Goal: Transaction & Acquisition: Purchase product/service

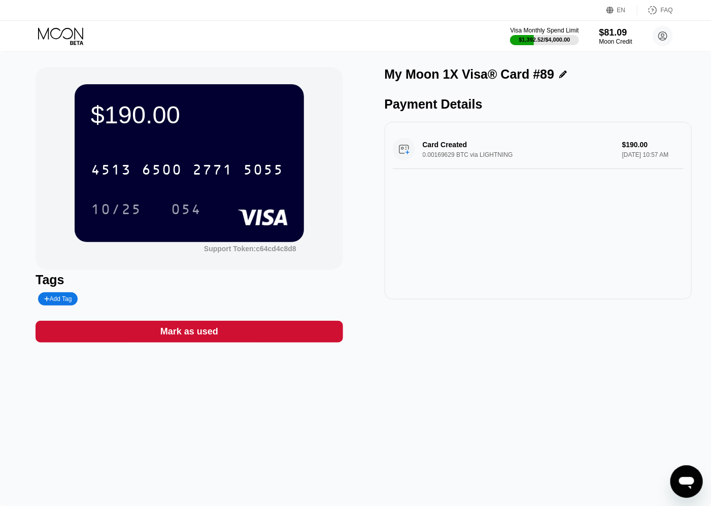
click at [64, 35] on icon at bounding box center [61, 36] width 47 height 18
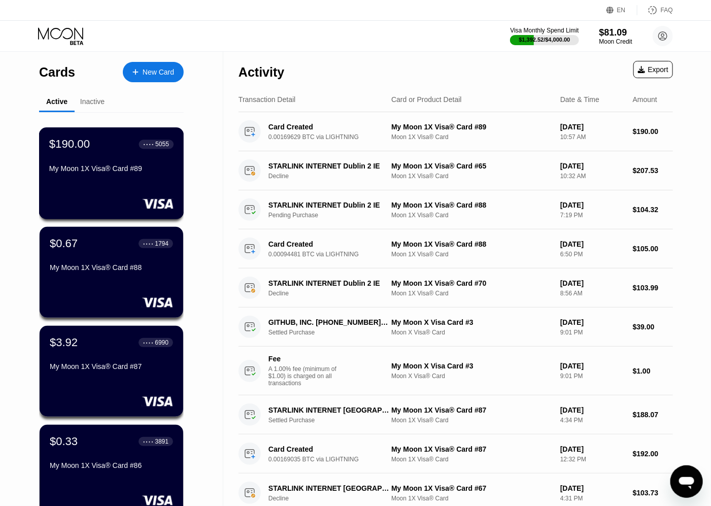
click at [155, 151] on div "● ● ● ● 5055" at bounding box center [156, 144] width 35 height 13
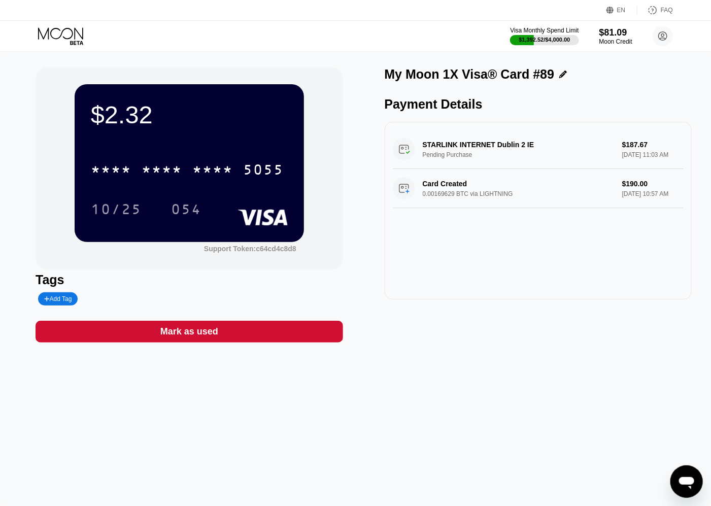
click at [64, 38] on icon at bounding box center [60, 33] width 45 height 12
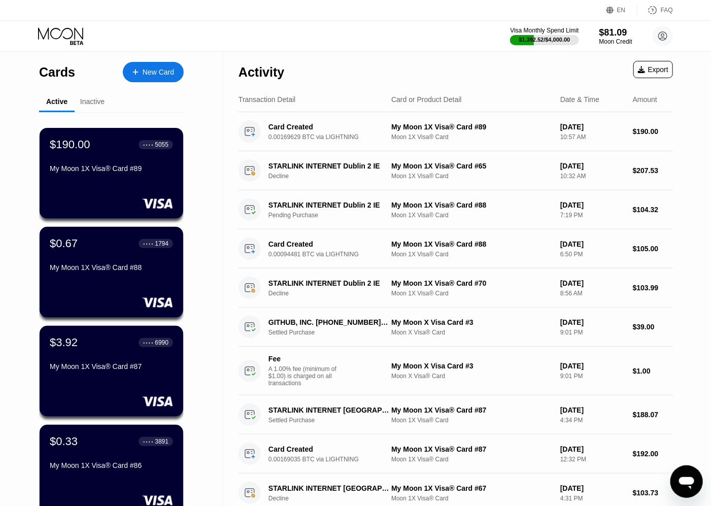
click at [159, 72] on div "New Card" at bounding box center [158, 72] width 31 height 9
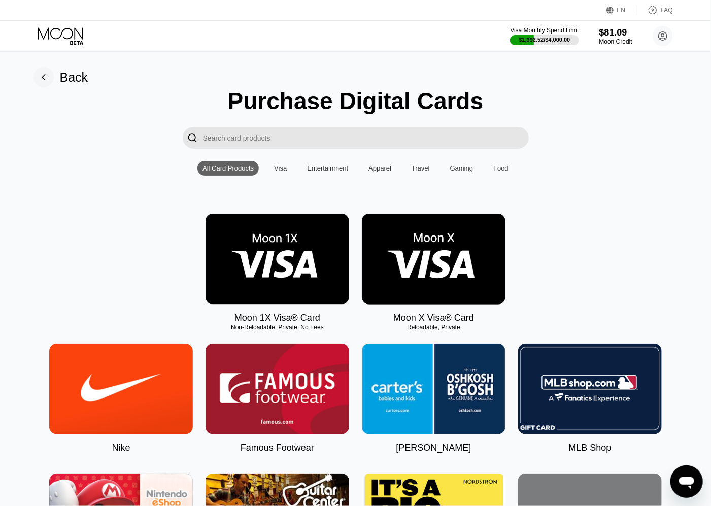
click at [313, 251] on img at bounding box center [278, 259] width 144 height 91
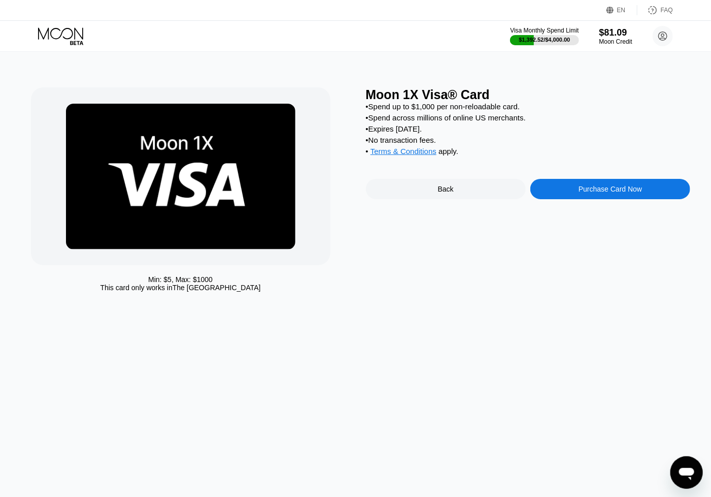
click at [609, 193] on div "Purchase Card Now" at bounding box center [610, 189] width 63 height 8
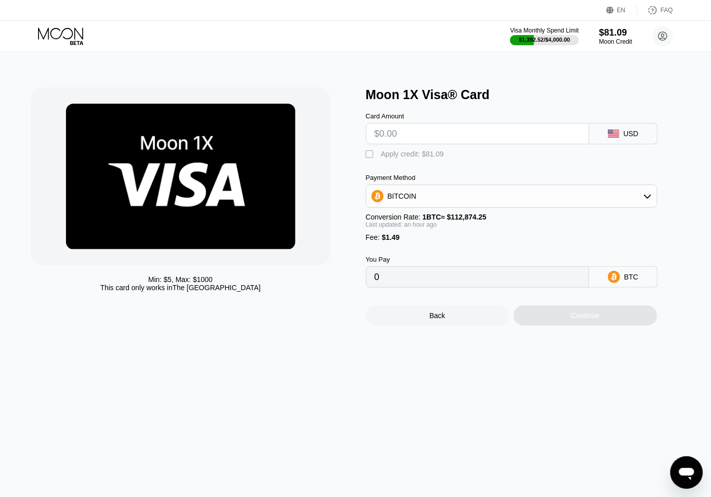
click at [430, 137] on input "text" at bounding box center [478, 133] width 206 height 20
type input "$190"
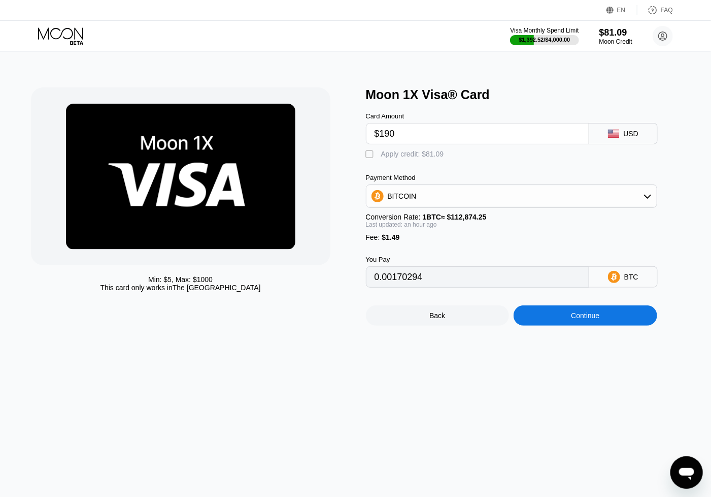
type input "0.00170294"
click at [614, 325] on div "Continue" at bounding box center [586, 315] width 144 height 20
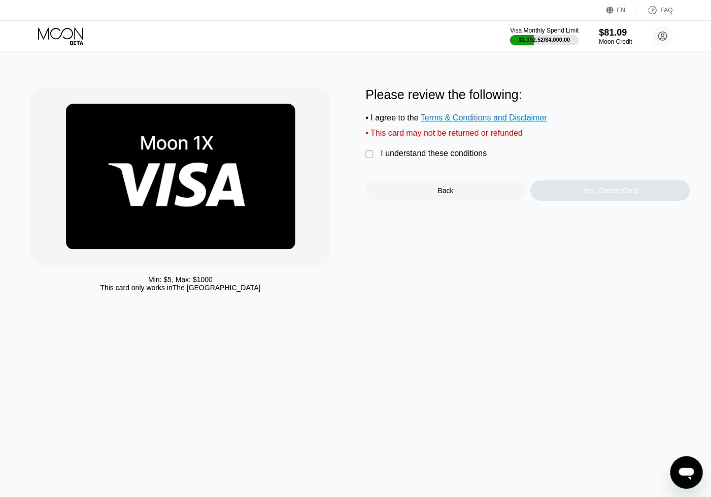
click at [399, 158] on div "I understand these conditions" at bounding box center [434, 153] width 106 height 9
click at [626, 194] on div "Yes, Create Card" at bounding box center [610, 190] width 54 height 8
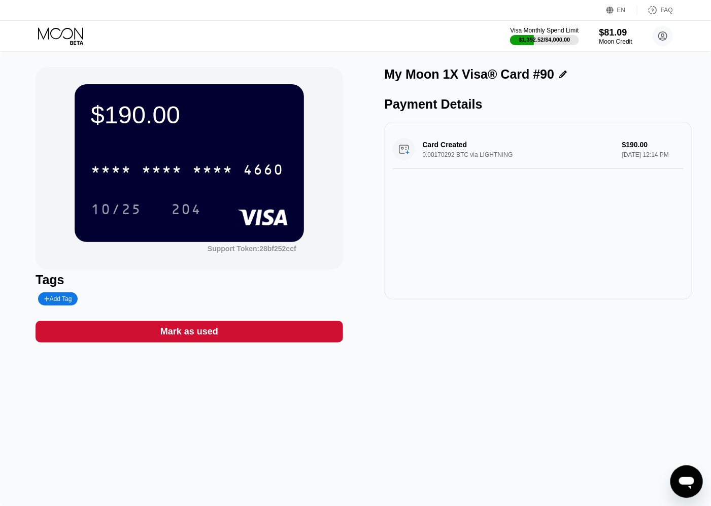
click at [128, 117] on div "$190.00" at bounding box center [189, 115] width 197 height 28
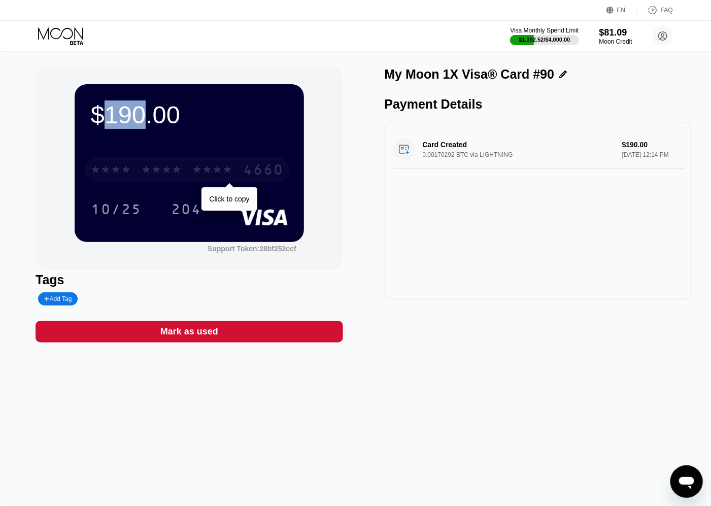
click at [152, 176] on div "* * * *" at bounding box center [162, 171] width 41 height 16
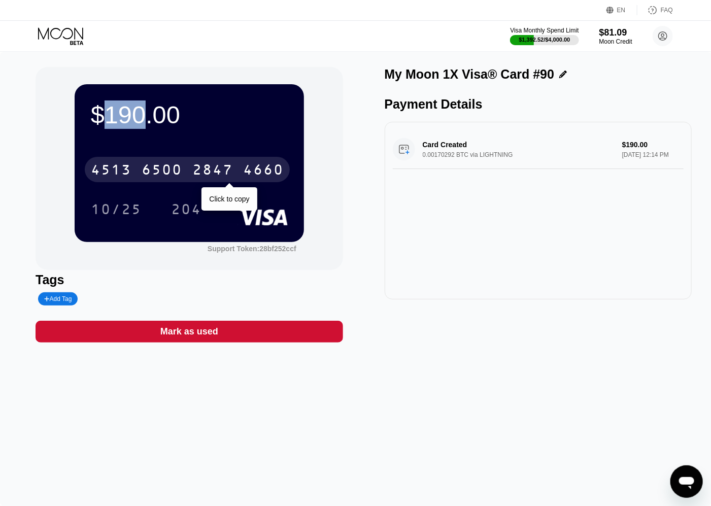
click at [209, 179] on div "2847" at bounding box center [212, 171] width 41 height 16
click at [221, 174] on div "* * * *" at bounding box center [212, 171] width 41 height 16
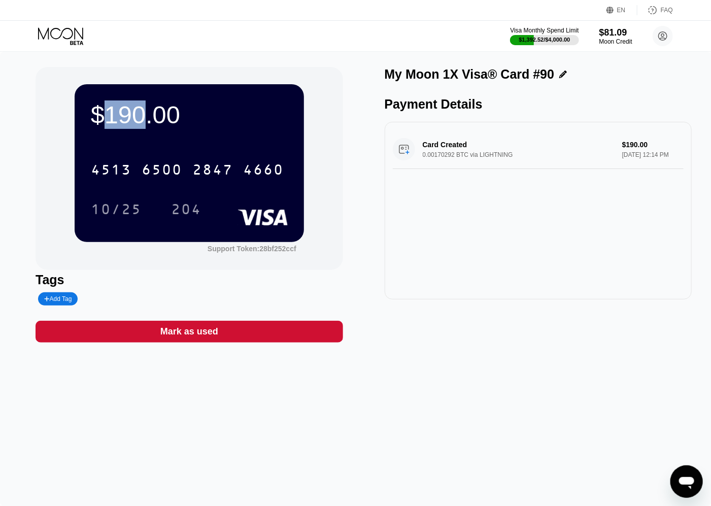
click at [186, 210] on div "204" at bounding box center [186, 211] width 30 height 16
